Goal: Task Accomplishment & Management: Complete application form

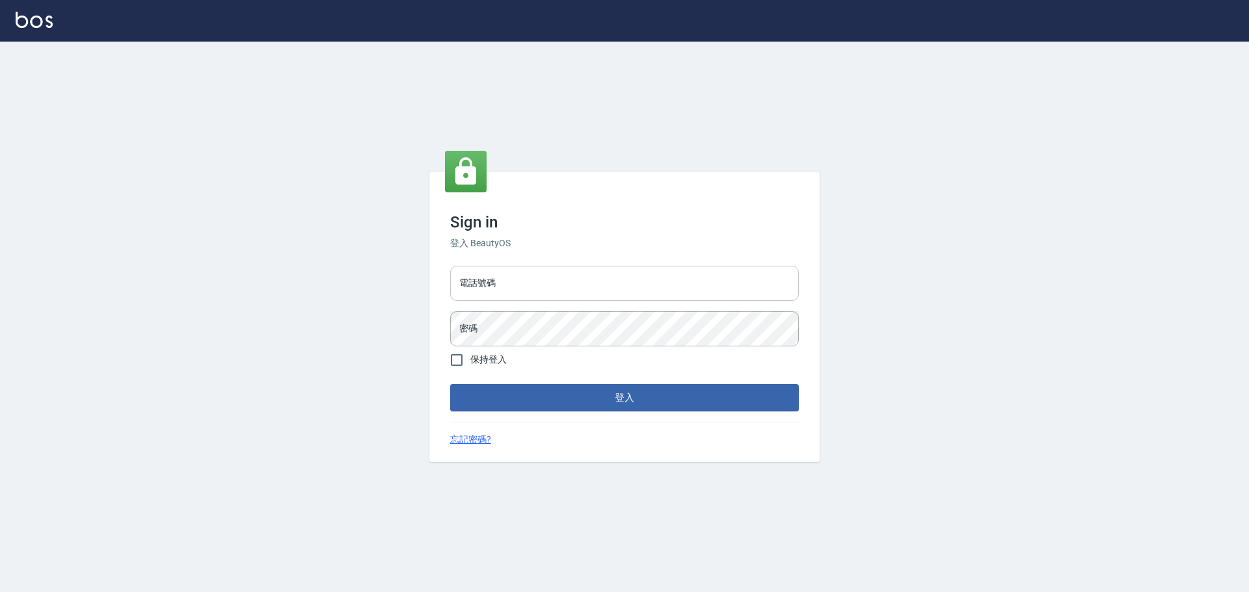
click at [525, 276] on input "電話號碼" at bounding box center [624, 283] width 349 height 35
click at [450, 384] on button "登入" at bounding box center [624, 397] width 349 height 27
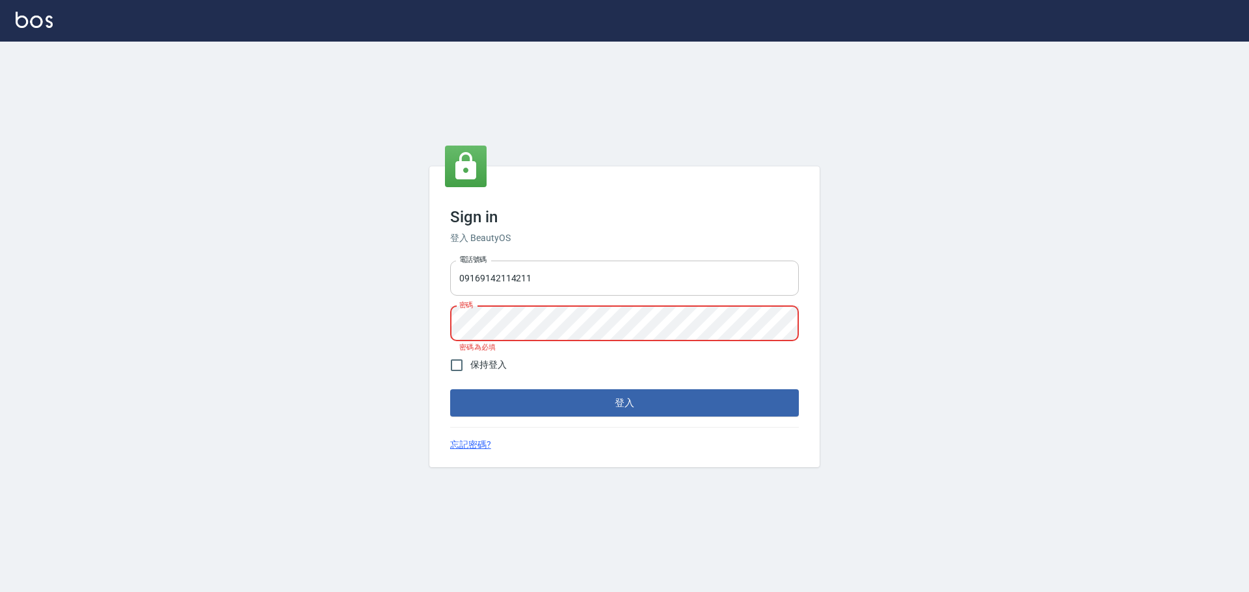
click at [615, 283] on input "09169142114211" at bounding box center [624, 278] width 349 height 35
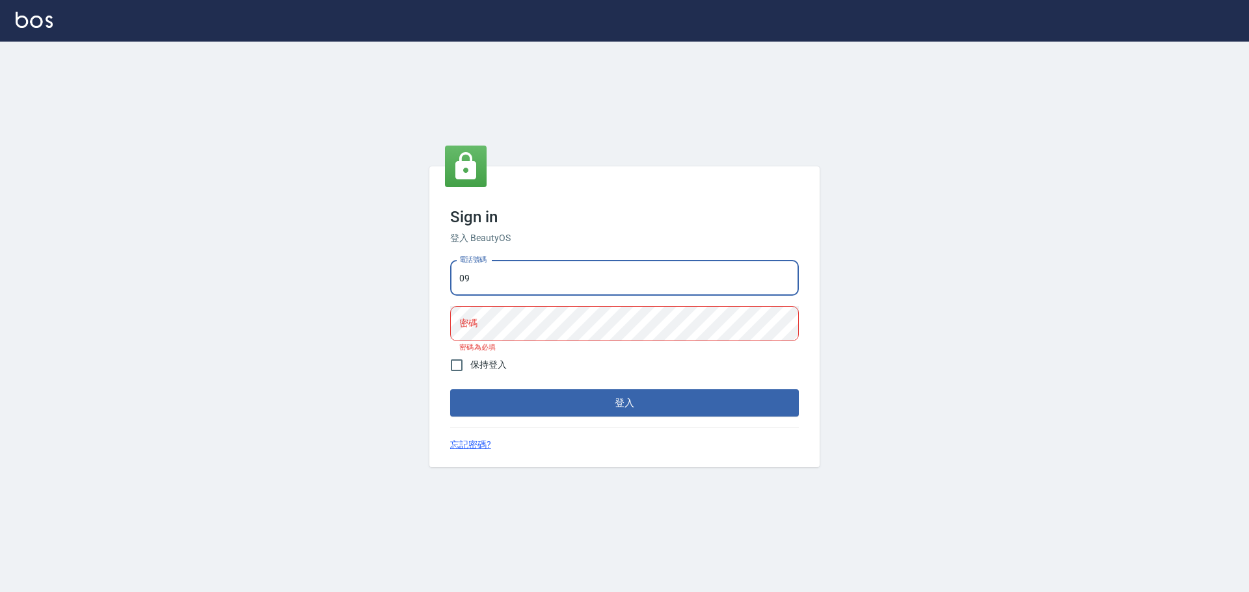
type input "0"
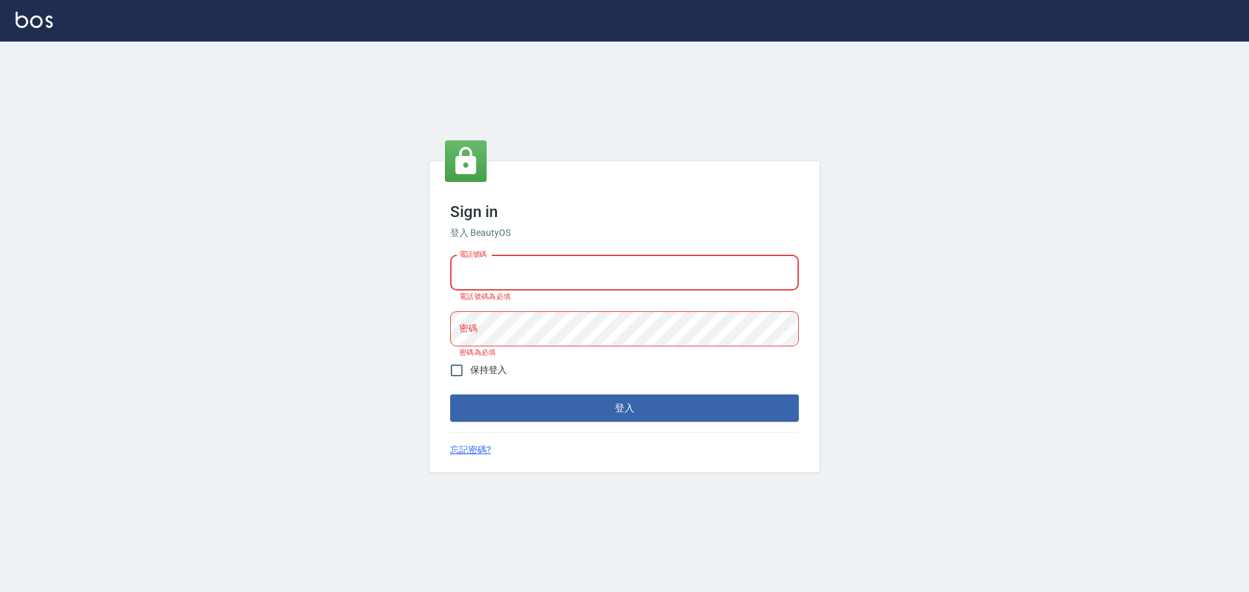
click at [470, 271] on input "電話號碼" at bounding box center [624, 273] width 349 height 35
type input "0916914211"
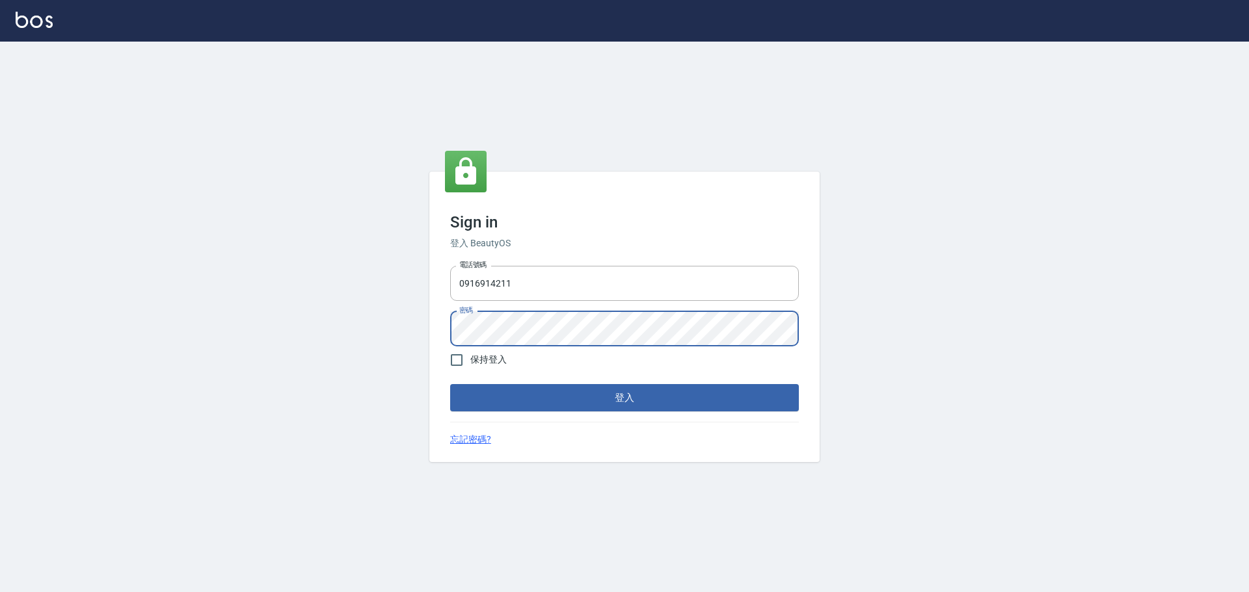
click at [450, 384] on button "登入" at bounding box center [624, 397] width 349 height 27
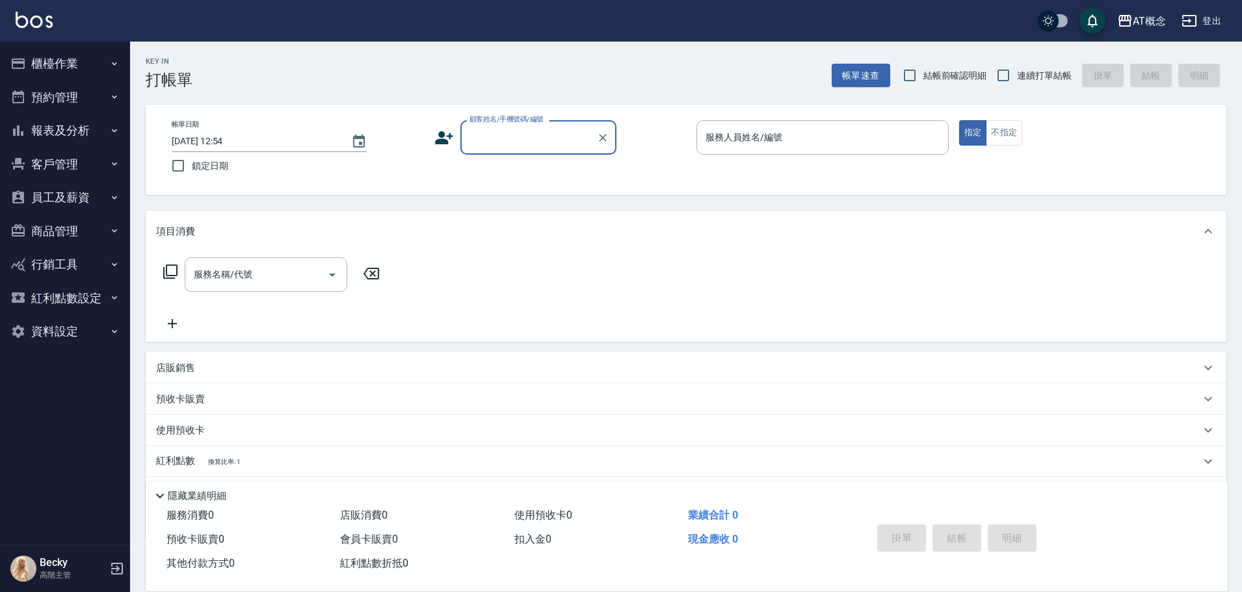
click at [47, 202] on button "員工及薪資" at bounding box center [65, 198] width 120 height 34
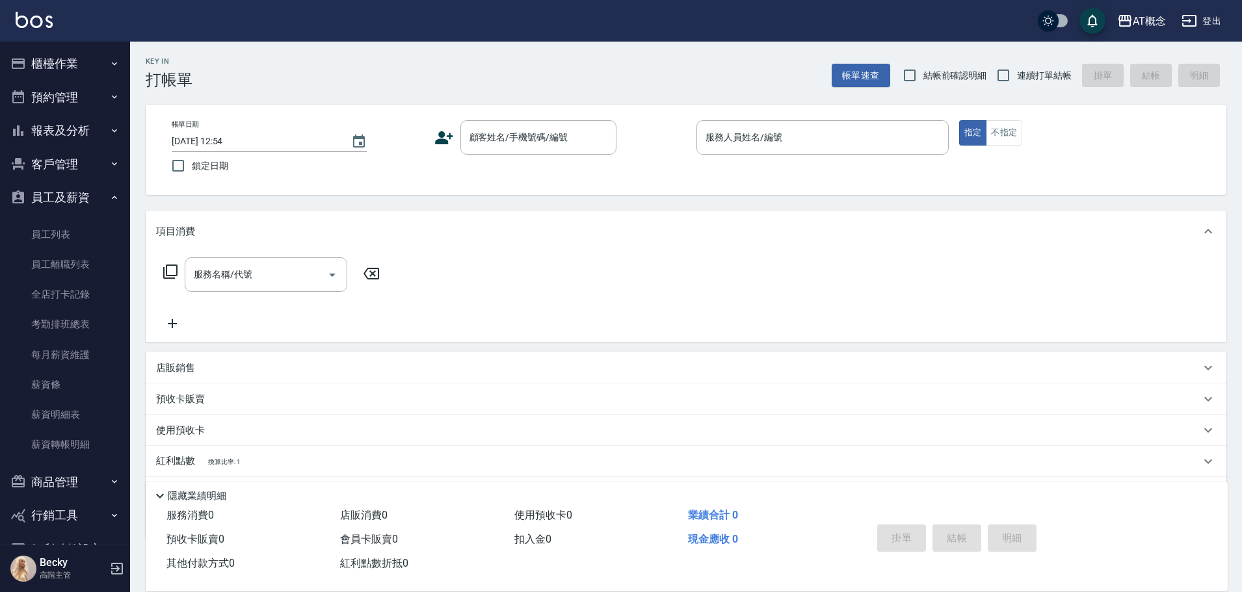
click at [49, 163] on button "客戶管理" at bounding box center [65, 165] width 120 height 34
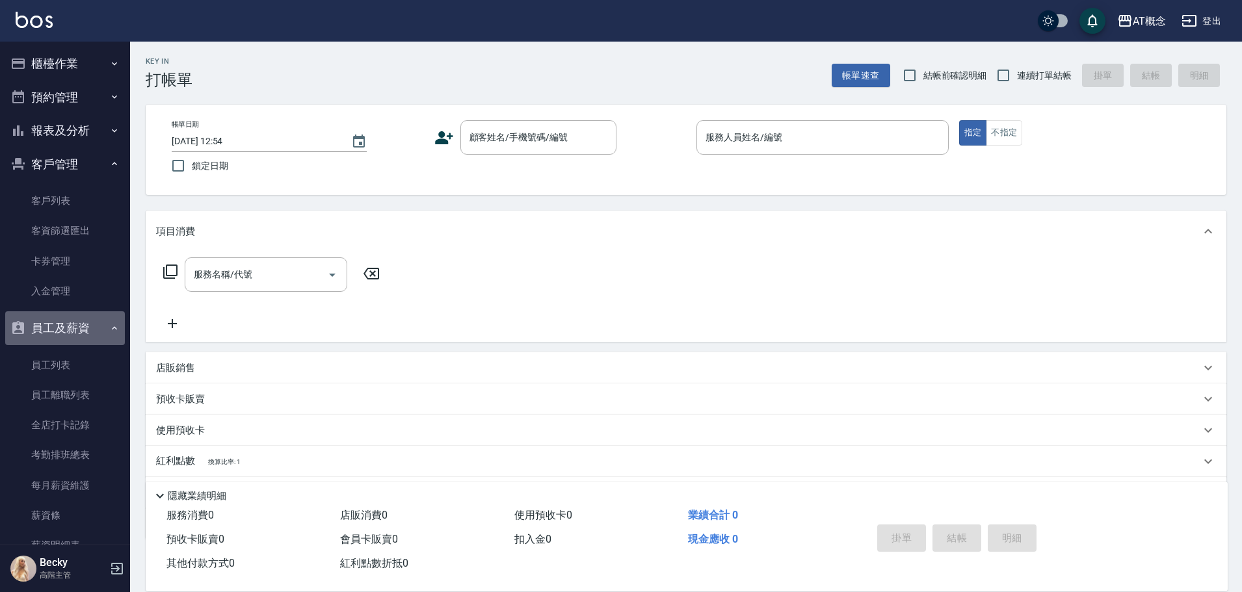
click at [67, 334] on button "員工及薪資" at bounding box center [65, 328] width 120 height 34
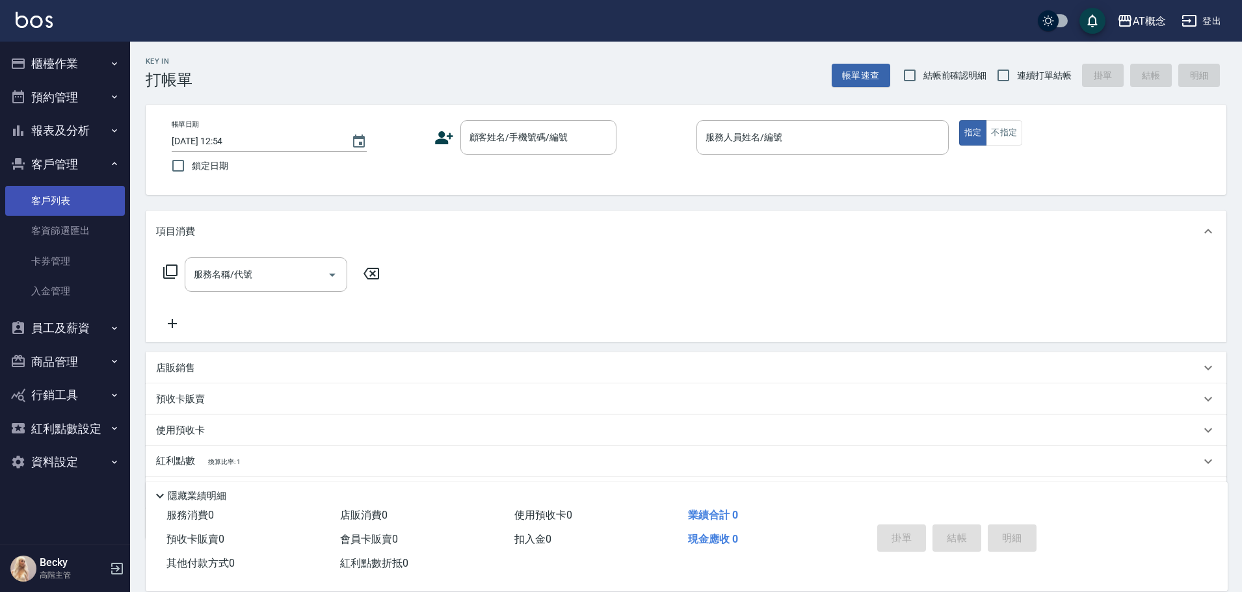
click at [32, 209] on link "客戶列表" at bounding box center [65, 201] width 120 height 30
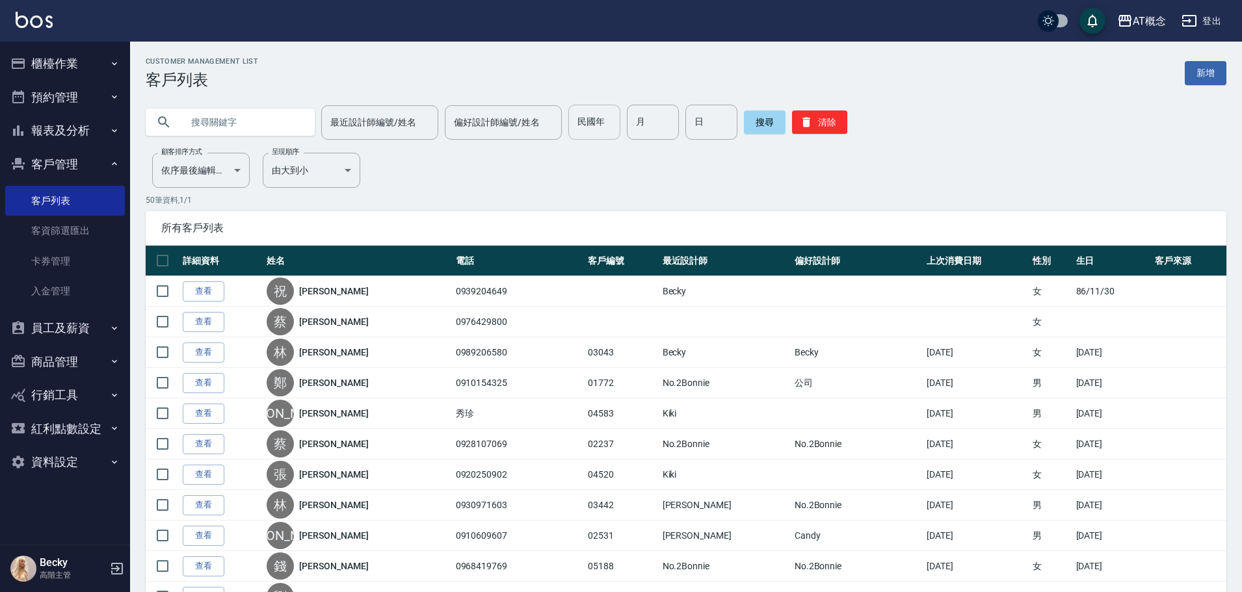
click at [599, 131] on input "民國年" at bounding box center [594, 122] width 52 height 35
type input "71"
type input "9"
type input "7"
